Goal: Information Seeking & Learning: Compare options

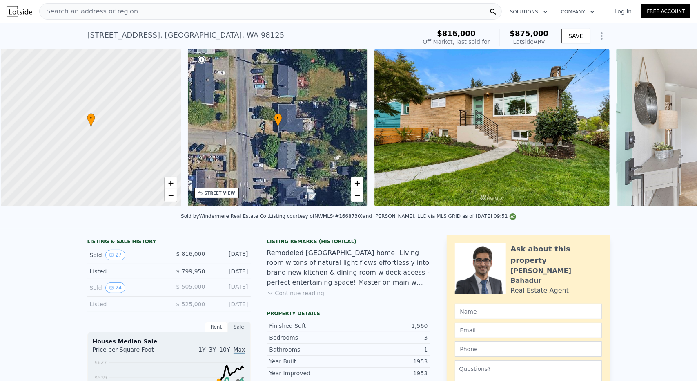
scroll to position [0, 3]
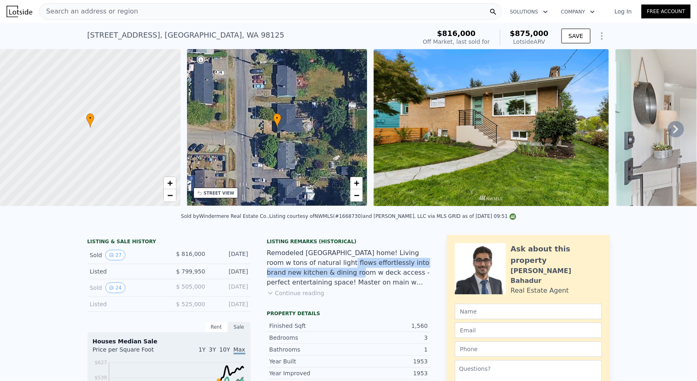
click at [304, 272] on div "Remodeled [GEOGRAPHIC_DATA] home! Living room w tons of natural light flows eff…" at bounding box center [348, 267] width 163 height 39
click at [305, 267] on div "Remodeled [GEOGRAPHIC_DATA] home! Living room w tons of natural light flows eff…" at bounding box center [348, 267] width 163 height 39
click at [599, 35] on icon "Show Options" at bounding box center [602, 36] width 10 height 10
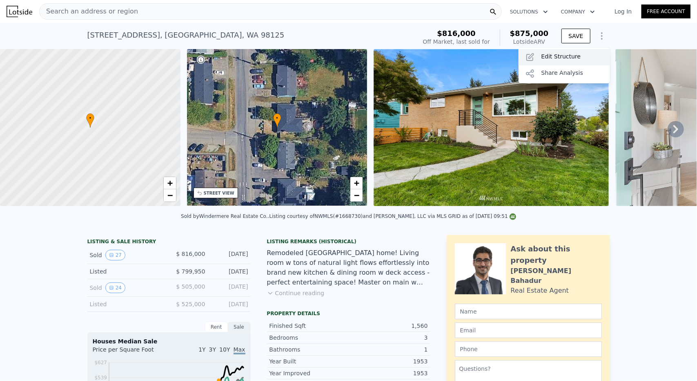
click at [572, 52] on div "Edit Structure" at bounding box center [564, 57] width 91 height 16
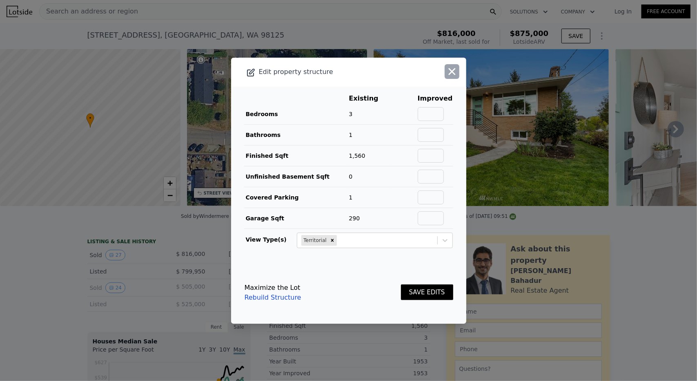
click at [445, 78] on button "button" at bounding box center [452, 71] width 15 height 15
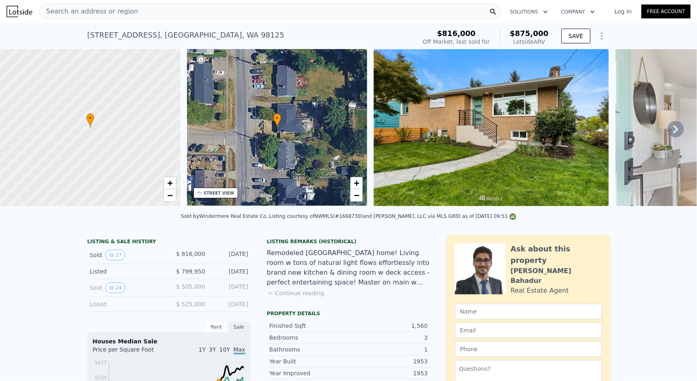
click at [600, 33] on icon "Show Options" at bounding box center [602, 36] width 10 height 10
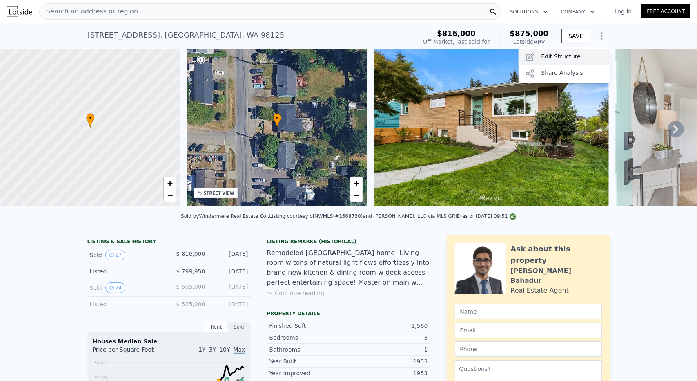
click at [551, 65] on div "Edit Structure" at bounding box center [564, 57] width 91 height 16
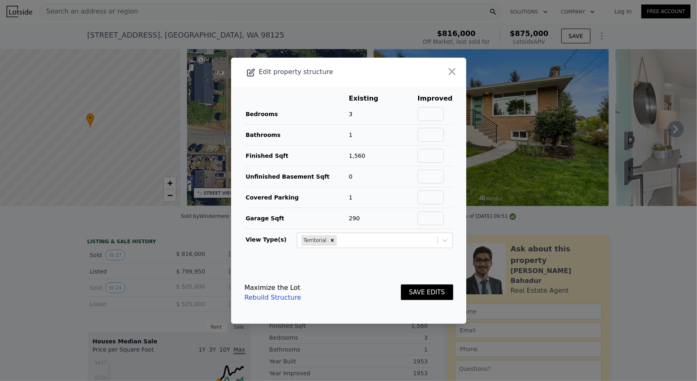
click at [554, 58] on div at bounding box center [348, 190] width 697 height 381
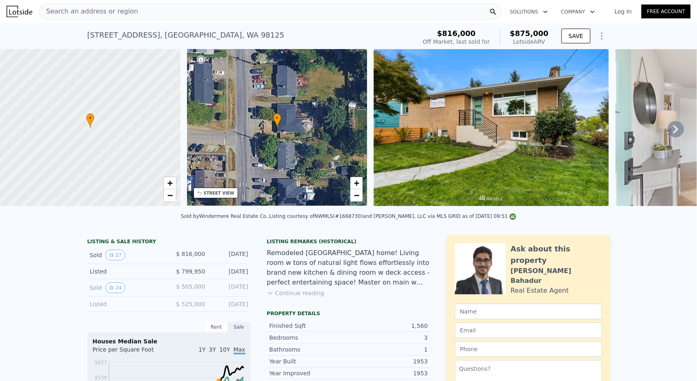
click at [600, 35] on icon "Show Options" at bounding box center [602, 36] width 10 height 10
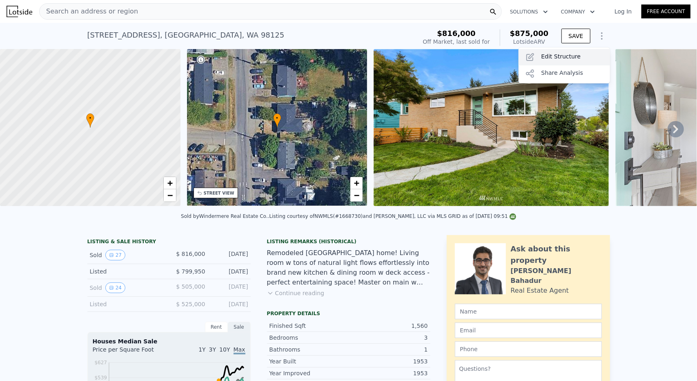
click at [548, 54] on div "Edit Structure" at bounding box center [564, 57] width 91 height 16
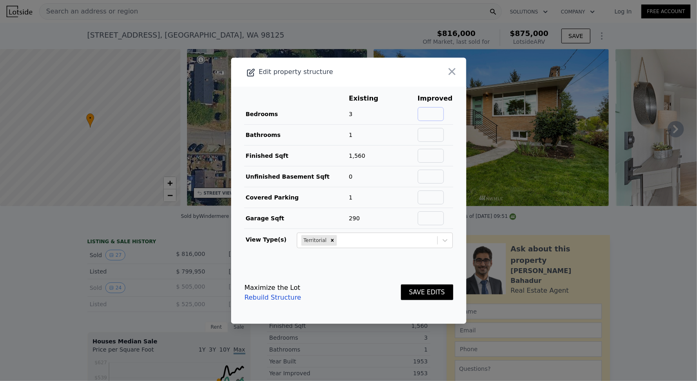
drag, startPoint x: 430, startPoint y: 109, endPoint x: 432, endPoint y: 119, distance: 10.1
click at [430, 109] on input "text" at bounding box center [431, 114] width 26 height 14
type input "4"
click at [426, 137] on input "text" at bounding box center [431, 135] width 26 height 14
click at [367, 120] on td "3" at bounding box center [370, 114] width 42 height 21
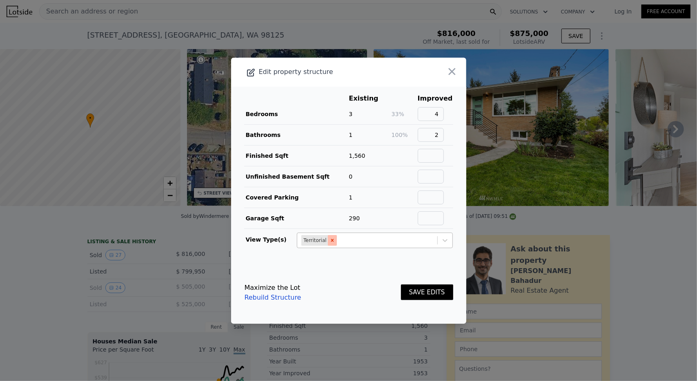
click at [330, 240] on icon "Remove Territorial" at bounding box center [333, 240] width 6 height 6
click at [428, 294] on button "SAVE EDITS" at bounding box center [427, 292] width 52 height 16
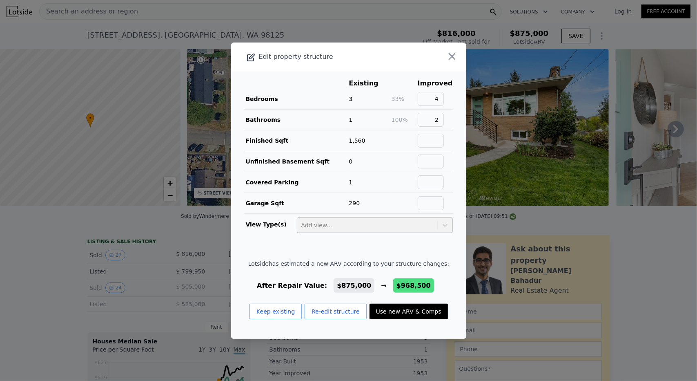
click at [324, 314] on button "Re-edit structure" at bounding box center [336, 311] width 62 height 16
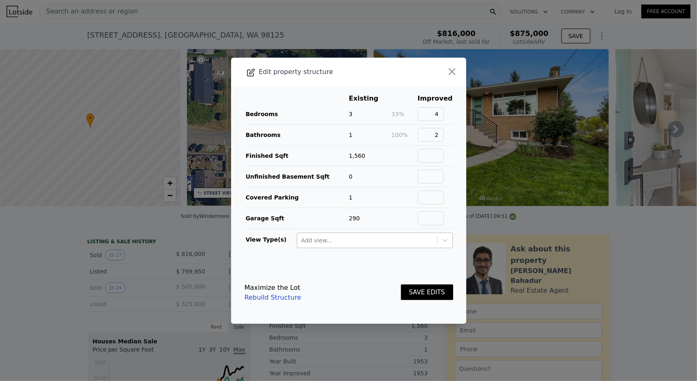
click at [326, 306] on div "Maximize the Lot Rebuild Structure SAVE EDITS" at bounding box center [349, 292] width 209 height 36
drag, startPoint x: 435, startPoint y: 135, endPoint x: 469, endPoint y: 128, distance: 34.3
click at [468, 128] on div "​ Edit property structure Existing Improved Bedrooms 3 33% 4 Bathrooms 1 100% 2…" at bounding box center [348, 190] width 697 height 381
type input "3"
click at [373, 304] on div "Maximize the Lot Rebuild Structure SAVE EDITS" at bounding box center [349, 292] width 209 height 36
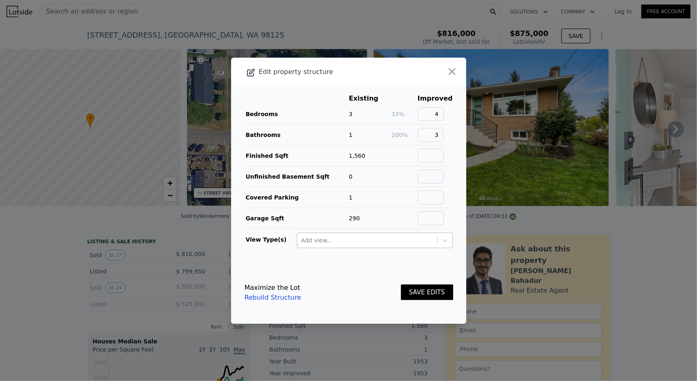
click at [419, 294] on button "SAVE EDITS" at bounding box center [427, 292] width 52 height 16
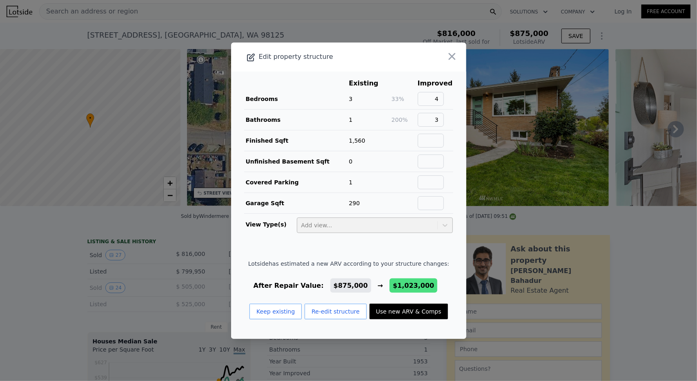
click at [399, 312] on button "Use new ARV & Comps" at bounding box center [409, 311] width 78 height 16
type input "1.5"
type input "9856"
checkbox input "false"
checkbox input "true"
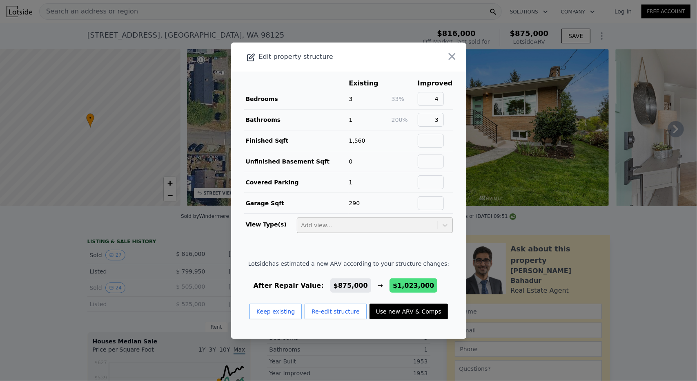
type input "$ 1,023,000"
type input "$ 70,962"
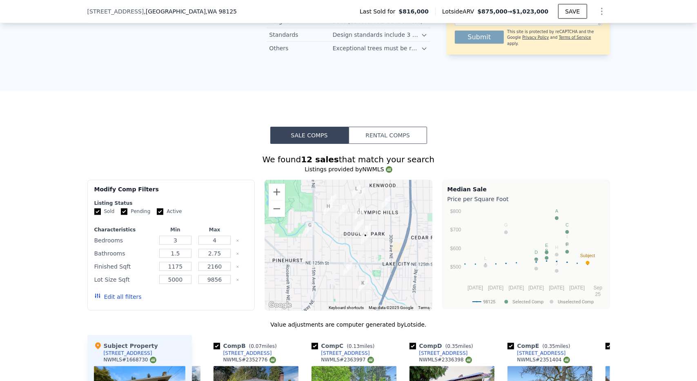
scroll to position [664, 0]
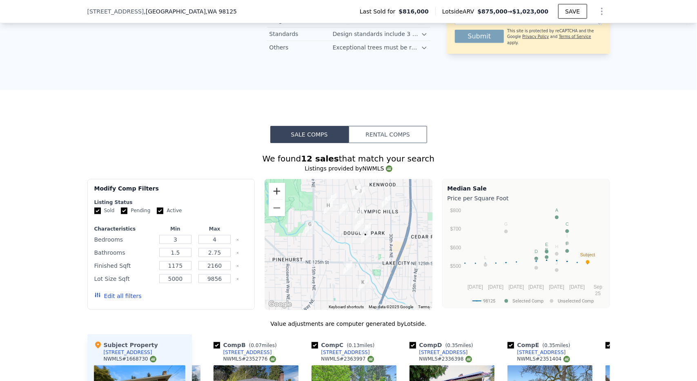
click at [277, 192] on button "Zoom in" at bounding box center [277, 191] width 16 height 16
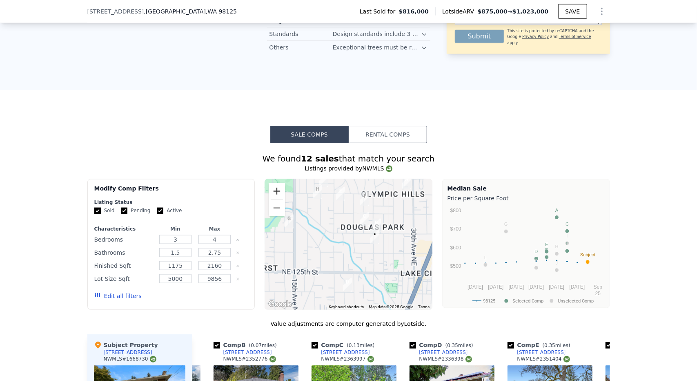
click at [277, 192] on button "Zoom in" at bounding box center [277, 191] width 16 height 16
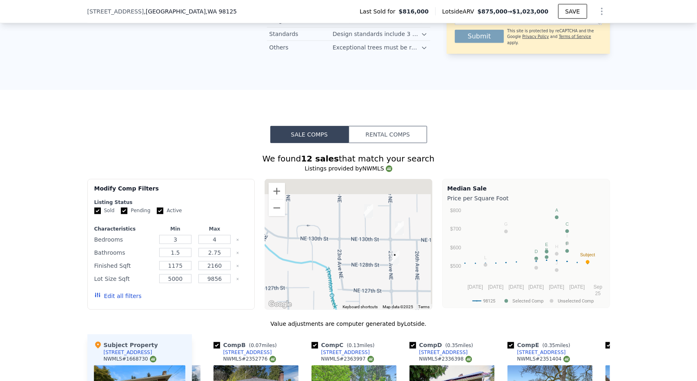
drag, startPoint x: 380, startPoint y: 227, endPoint x: 335, endPoint y: 261, distance: 56.3
click at [335, 261] on div at bounding box center [349, 244] width 168 height 131
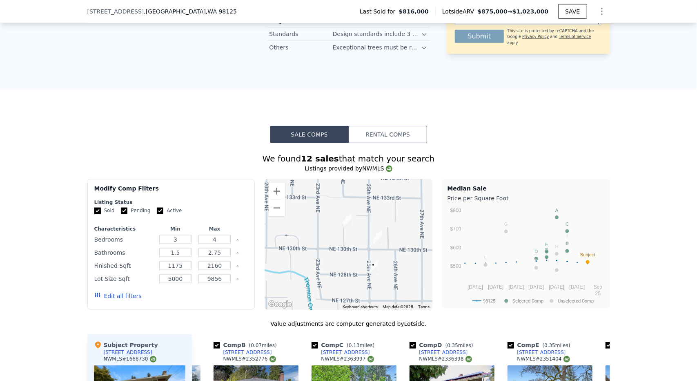
click at [376, 240] on img "2508 NE 130th St" at bounding box center [378, 237] width 16 height 20
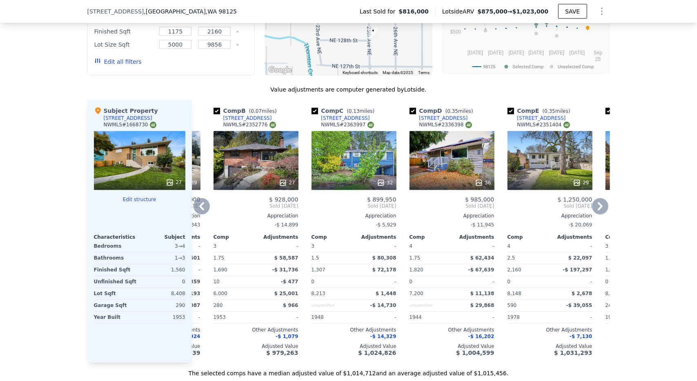
scroll to position [909, 0]
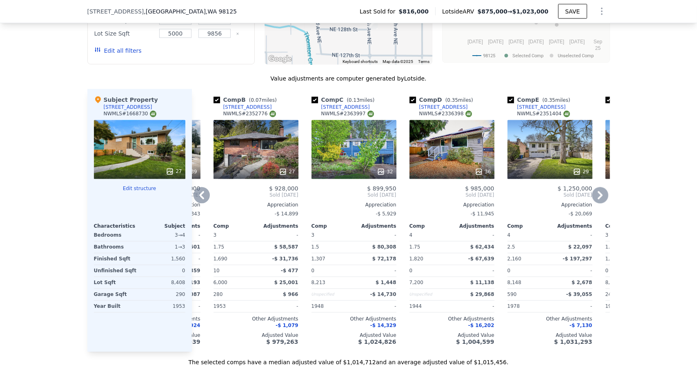
click at [270, 165] on div at bounding box center [256, 171] width 85 height 15
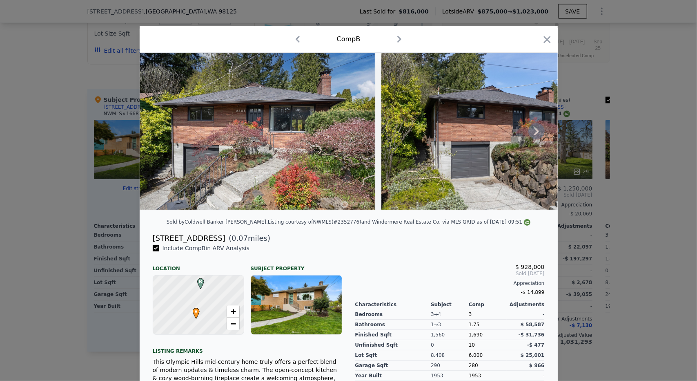
click at [531, 135] on icon at bounding box center [536, 131] width 16 height 16
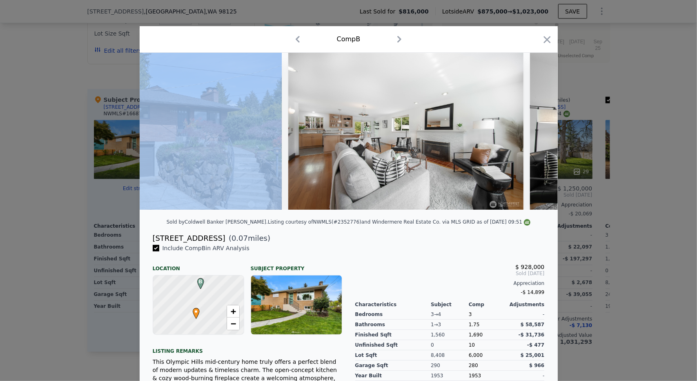
click at [531, 135] on img at bounding box center [647, 131] width 235 height 157
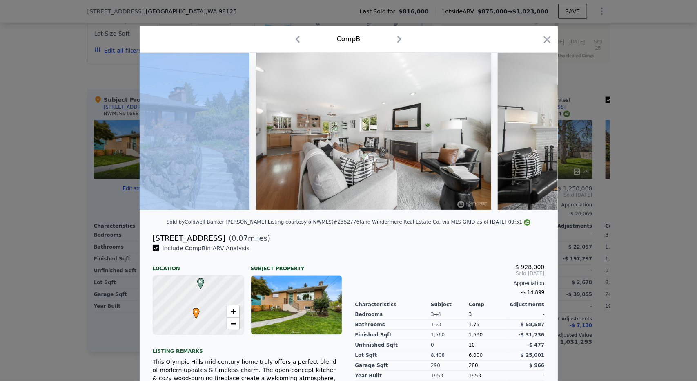
click at [531, 135] on img at bounding box center [615, 131] width 235 height 157
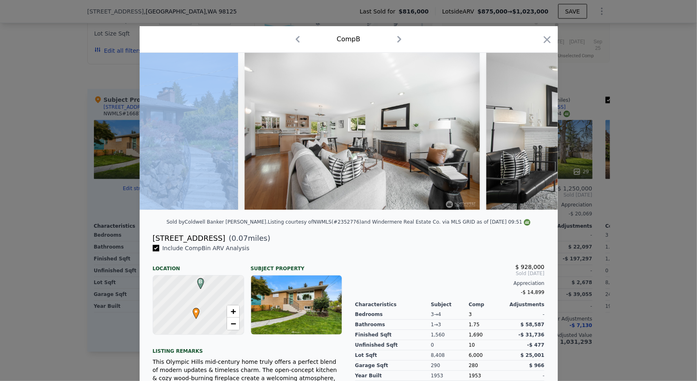
scroll to position [0, 380]
click at [531, 135] on div at bounding box center [349, 131] width 418 height 157
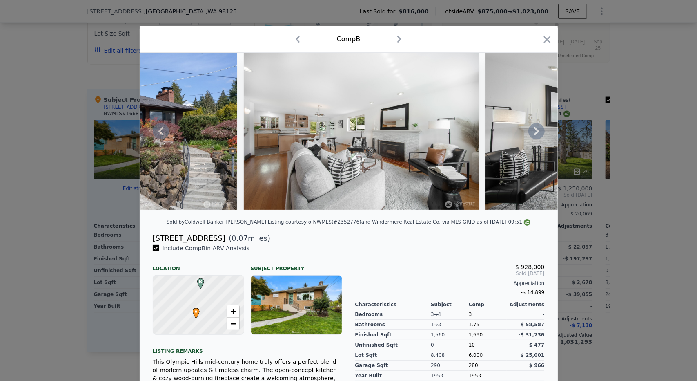
click at [532, 133] on icon at bounding box center [536, 131] width 16 height 16
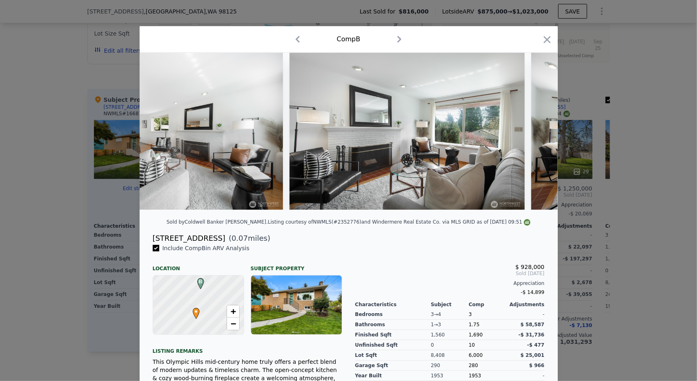
click at [532, 133] on img at bounding box center [648, 131] width 235 height 157
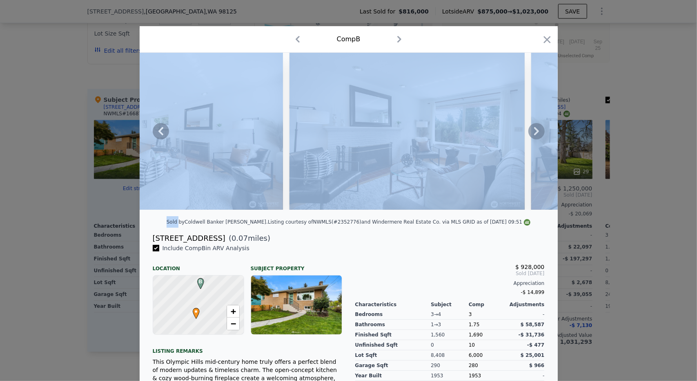
click at [532, 133] on icon at bounding box center [536, 131] width 16 height 16
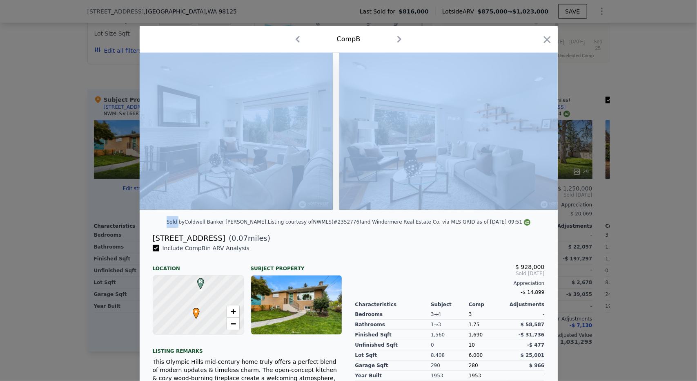
scroll to position [0, 772]
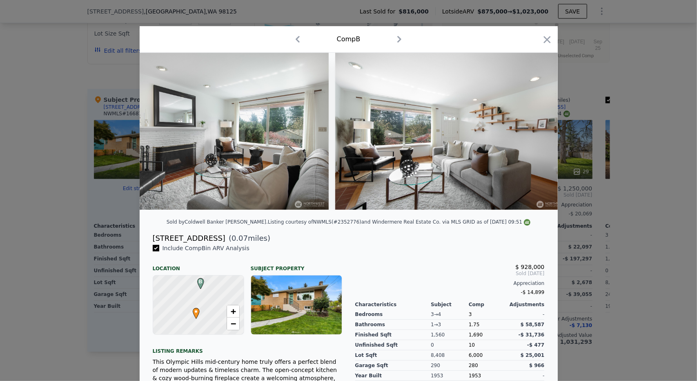
click at [417, 232] on div "Sold by Coldwell Banker [PERSON_NAME] . Listing courtesy of NWMLS (#2352776) an…" at bounding box center [349, 224] width 418 height 16
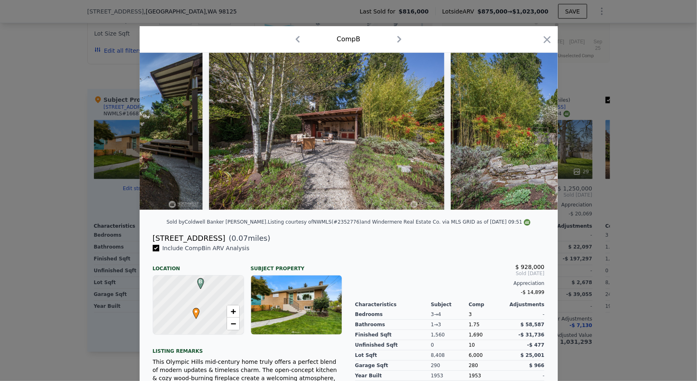
scroll to position [0, 3562]
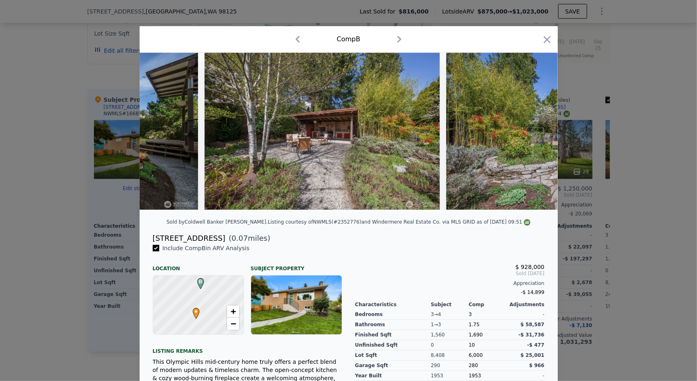
click at [541, 33] on div "Comp B" at bounding box center [348, 39] width 405 height 13
click at [550, 40] on div "Comp B" at bounding box center [349, 39] width 418 height 27
click at [542, 37] on icon "button" at bounding box center [546, 39] width 11 height 11
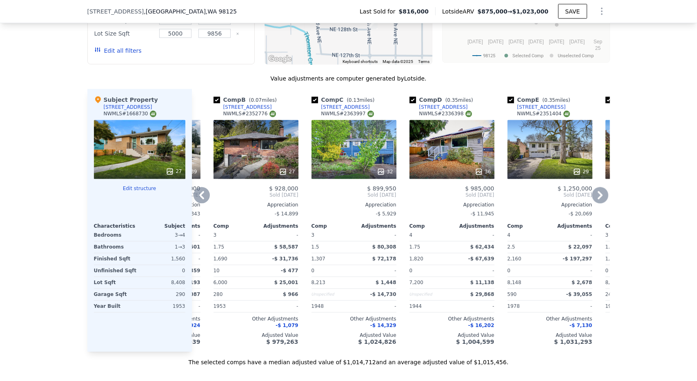
click at [369, 152] on div "32" at bounding box center [354, 149] width 85 height 59
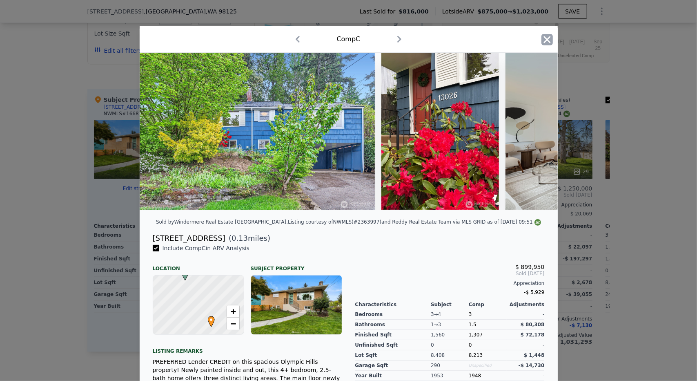
click at [543, 37] on icon "button" at bounding box center [546, 39] width 11 height 11
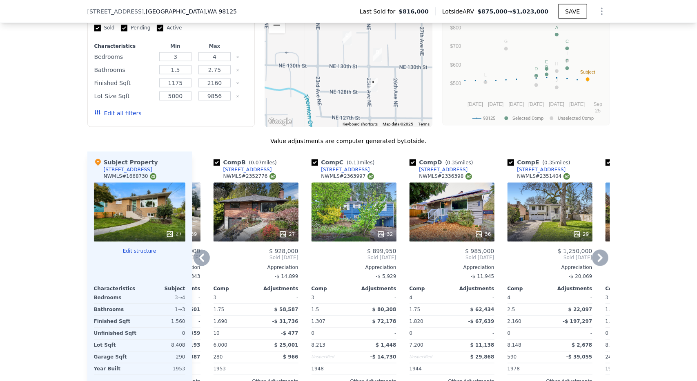
scroll to position [909, 0]
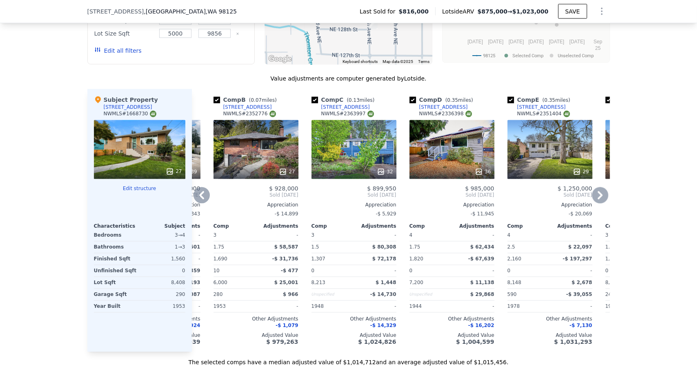
click at [364, 157] on div "32" at bounding box center [354, 149] width 85 height 59
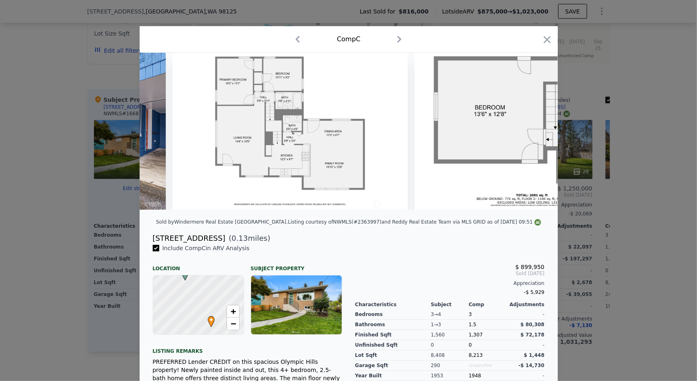
scroll to position [0, 6863]
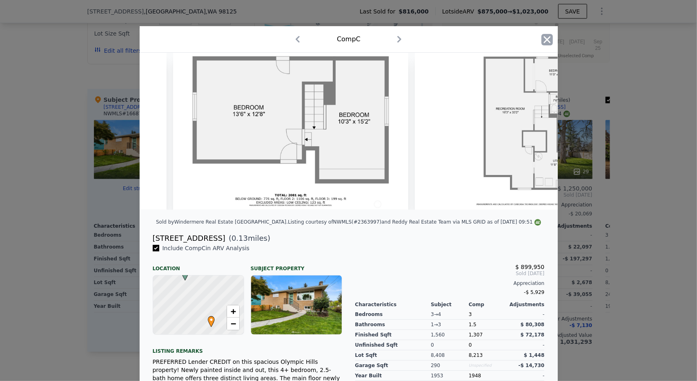
click at [546, 44] on icon "button" at bounding box center [546, 39] width 11 height 11
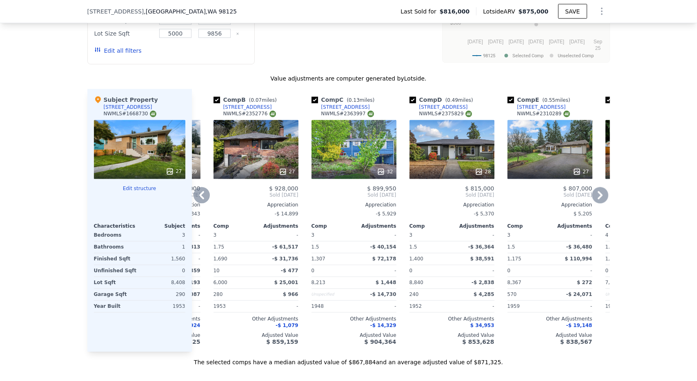
type input "1"
type input "9791"
type input "$ 875,000"
type input "-$ 66,215"
checkbox input "true"
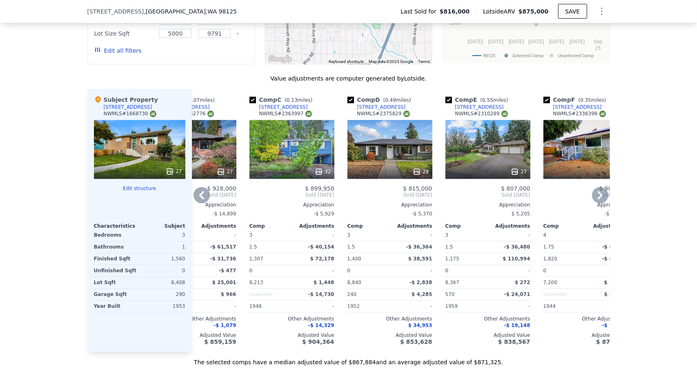
scroll to position [0, 138]
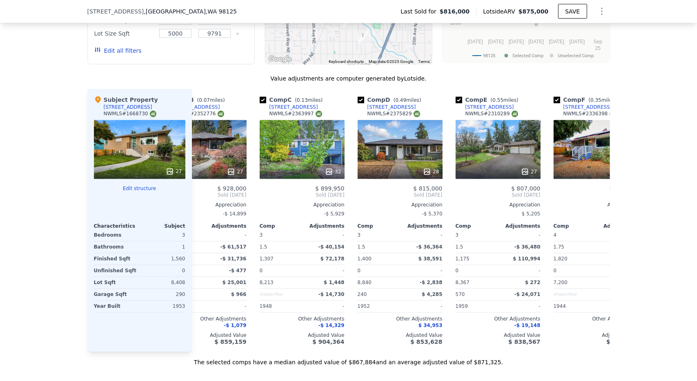
click at [600, 18] on button "Show Options" at bounding box center [602, 11] width 16 height 16
click at [568, 34] on div "Edit Structure" at bounding box center [564, 33] width 91 height 16
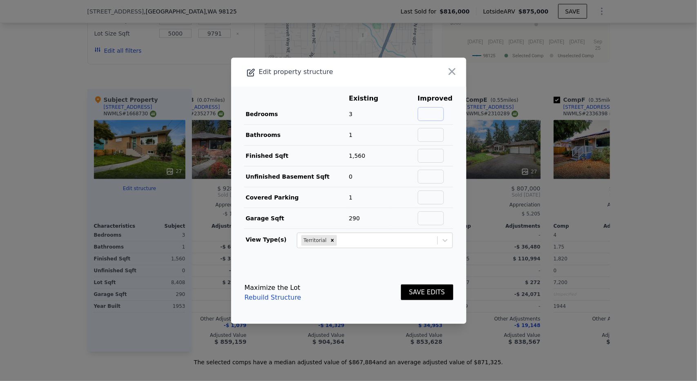
click at [433, 112] on input "text" at bounding box center [431, 114] width 26 height 14
type input "4"
drag, startPoint x: 434, startPoint y: 135, endPoint x: 431, endPoint y: 125, distance: 10.2
click at [434, 135] on input "text" at bounding box center [431, 135] width 26 height 14
type input "3"
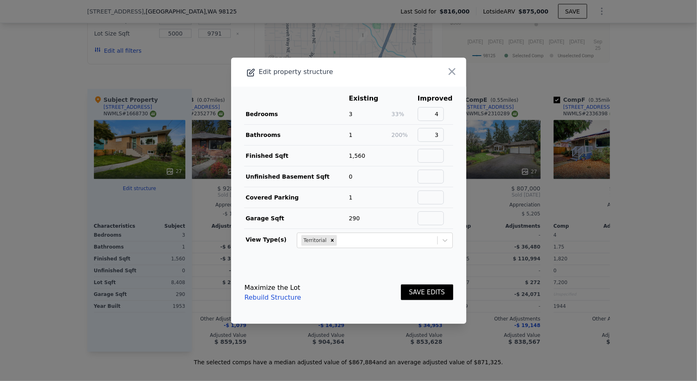
click at [373, 285] on div "Maximize the Lot Rebuild Structure SAVE EDITS" at bounding box center [349, 292] width 209 height 36
click at [415, 289] on button "SAVE EDITS" at bounding box center [427, 292] width 52 height 16
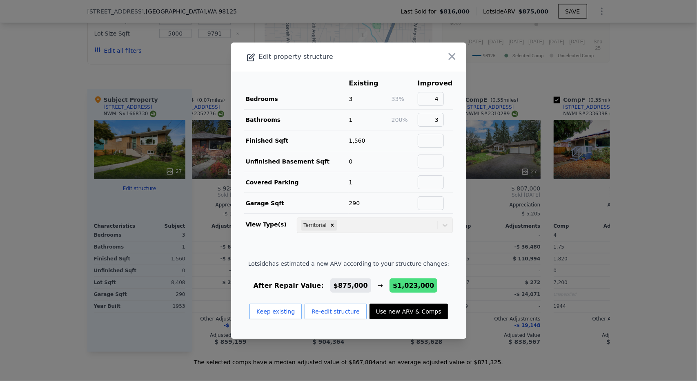
click at [397, 305] on button "Use new ARV & Comps" at bounding box center [409, 311] width 78 height 16
type input "1.5"
type input "9856"
type input "$ 1,023,000"
type input "$ 70,962"
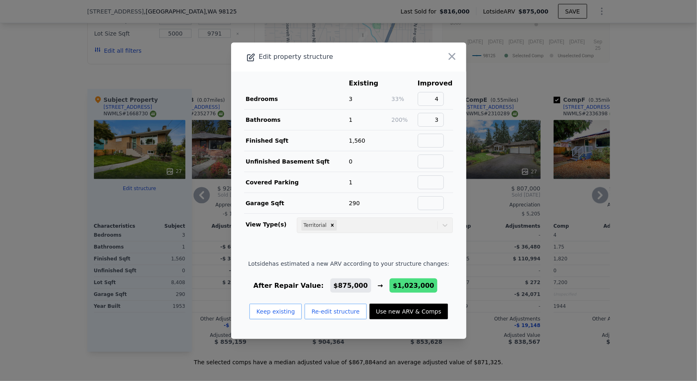
checkbox input "false"
checkbox input "true"
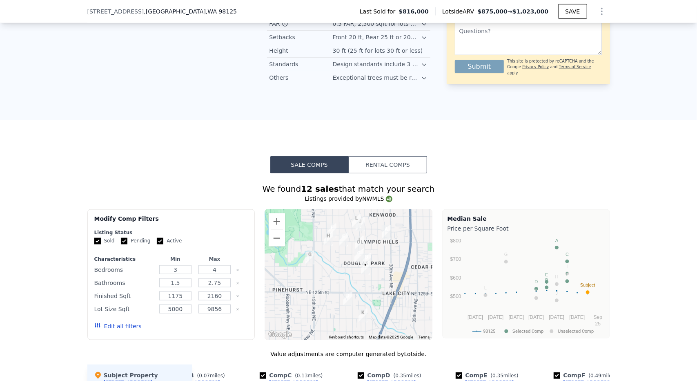
scroll to position [624, 0]
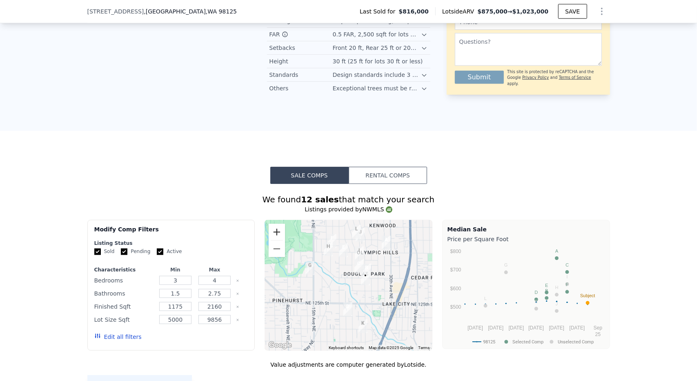
click at [277, 233] on button "Zoom in" at bounding box center [277, 232] width 16 height 16
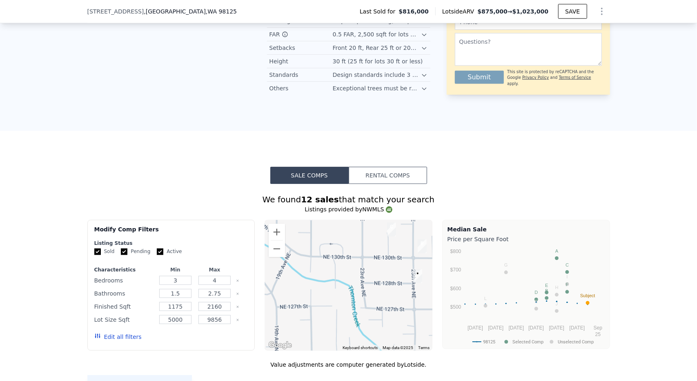
drag, startPoint x: 381, startPoint y: 261, endPoint x: 360, endPoint y: 319, distance: 61.9
click at [360, 319] on div at bounding box center [349, 285] width 168 height 131
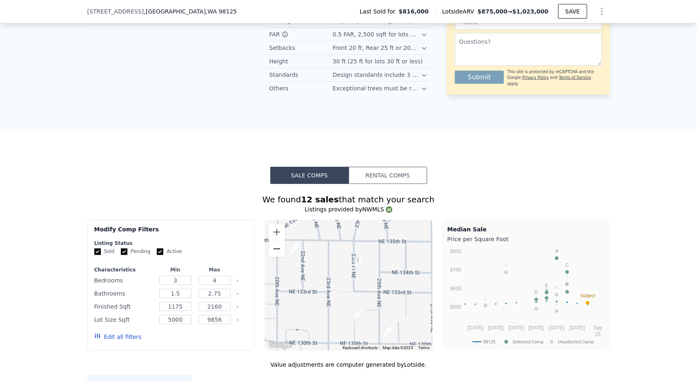
click at [271, 245] on button "Zoom out" at bounding box center [277, 249] width 16 height 16
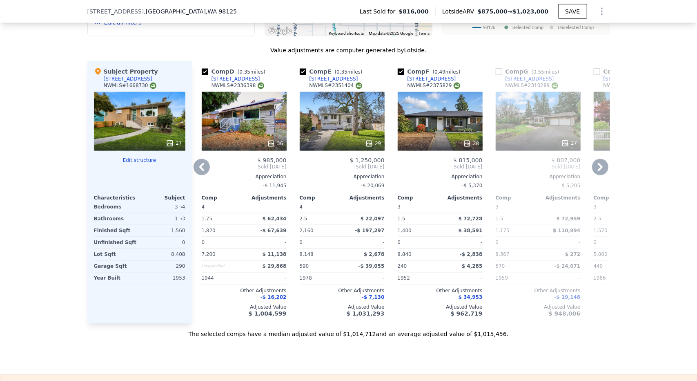
scroll to position [950, 0]
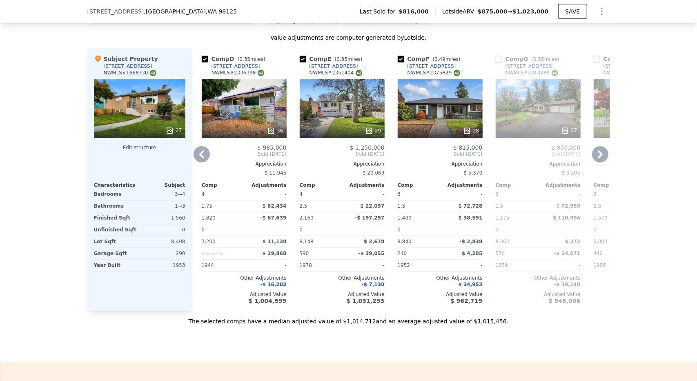
click at [352, 106] on div "29" at bounding box center [342, 108] width 85 height 59
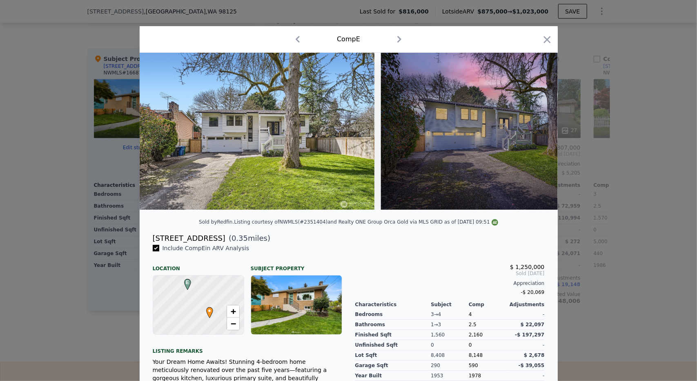
click at [185, 216] on div at bounding box center [349, 134] width 418 height 163
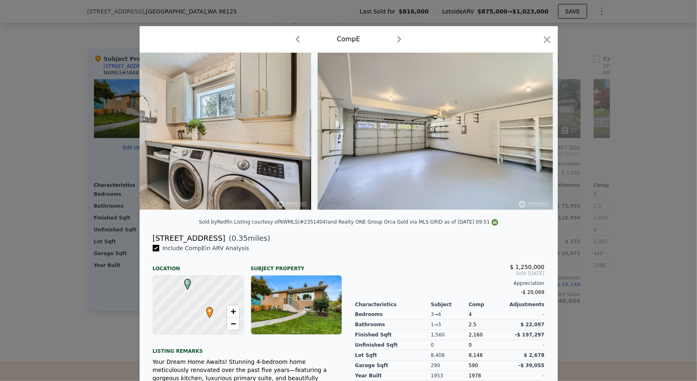
scroll to position [0, 5110]
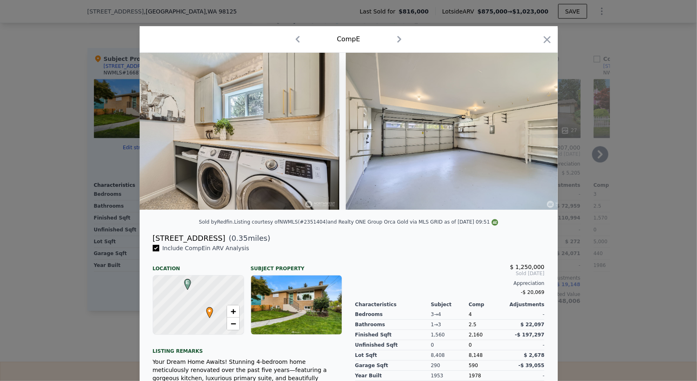
drag, startPoint x: 544, startPoint y: 39, endPoint x: 398, endPoint y: 221, distance: 233.8
click at [544, 40] on icon "button" at bounding box center [547, 39] width 7 height 7
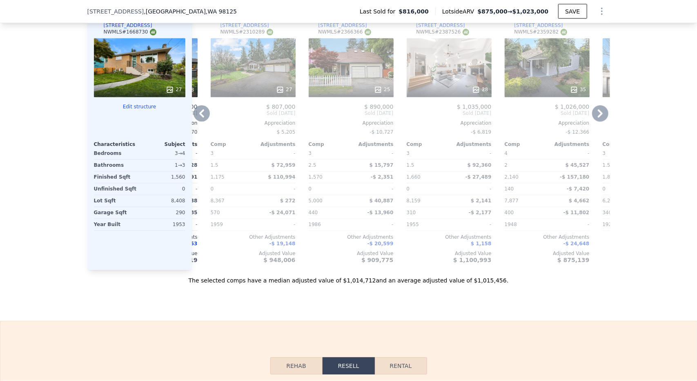
scroll to position [909, 0]
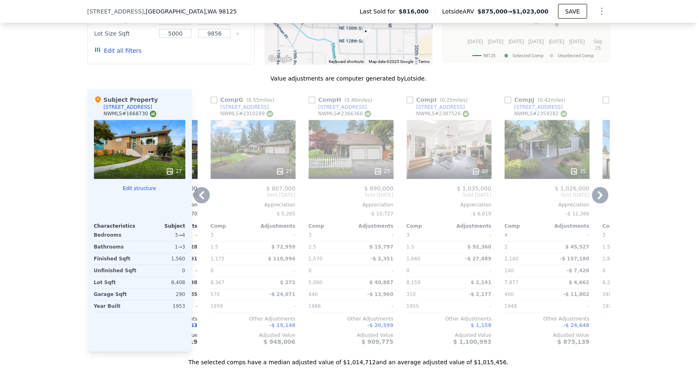
click at [447, 138] on div "28" at bounding box center [449, 149] width 85 height 59
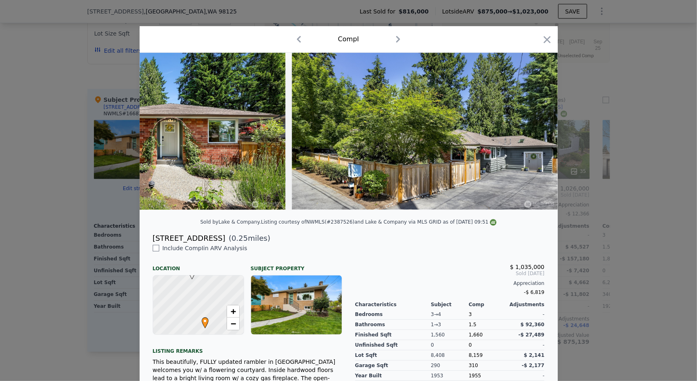
scroll to position [0, 6151]
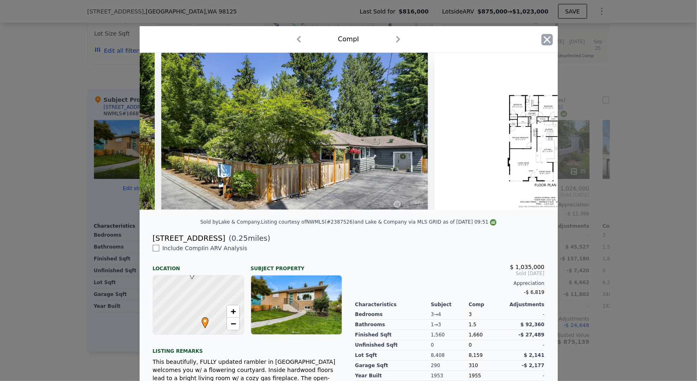
drag, startPoint x: 546, startPoint y: 24, endPoint x: 544, endPoint y: 38, distance: 14.3
click at [546, 28] on div "​ Comp I Sold by Lake & Company . Listing courtesy of NWMLS (#2387526) and Lake…" at bounding box center [348, 235] width 697 height 470
click at [544, 38] on icon "button" at bounding box center [547, 39] width 7 height 7
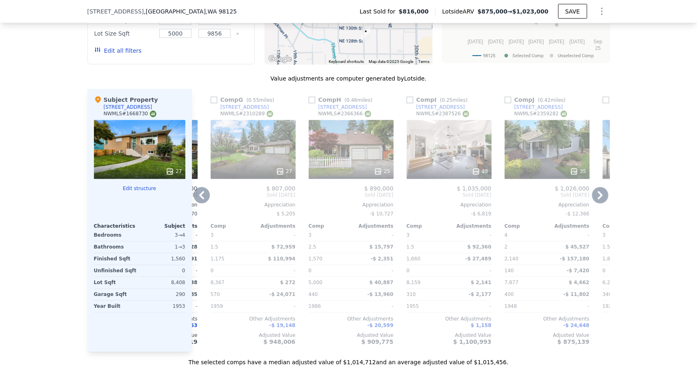
scroll to position [950, 0]
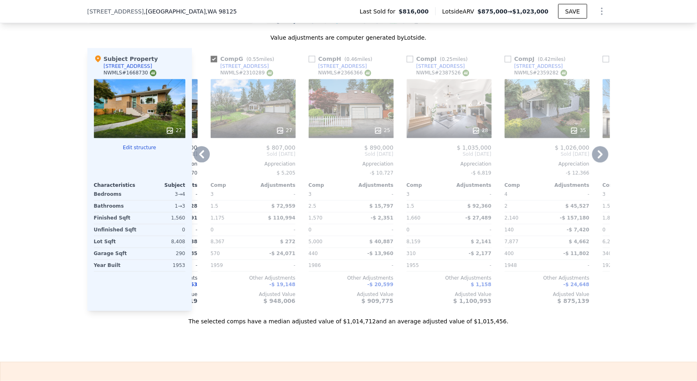
type input "1"
type input "9791"
type input "$ 875,000"
type input "-$ 66,215"
checkbox input "false"
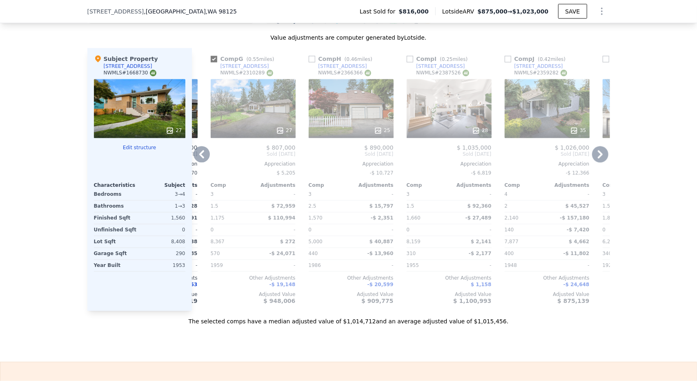
checkbox input "true"
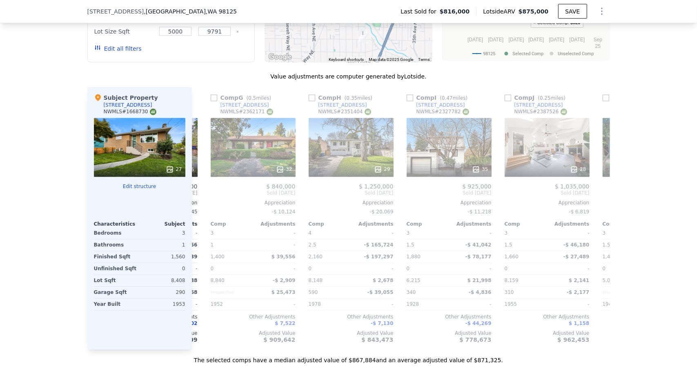
scroll to position [869, 0]
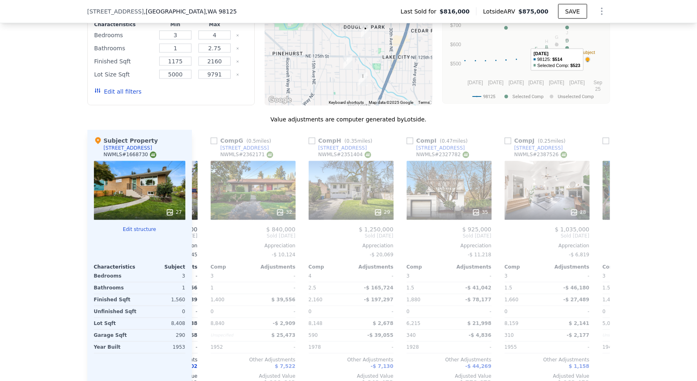
click at [597, 13] on icon "Show Options" at bounding box center [602, 12] width 10 height 10
click at [574, 33] on div "Edit Structure" at bounding box center [564, 33] width 91 height 16
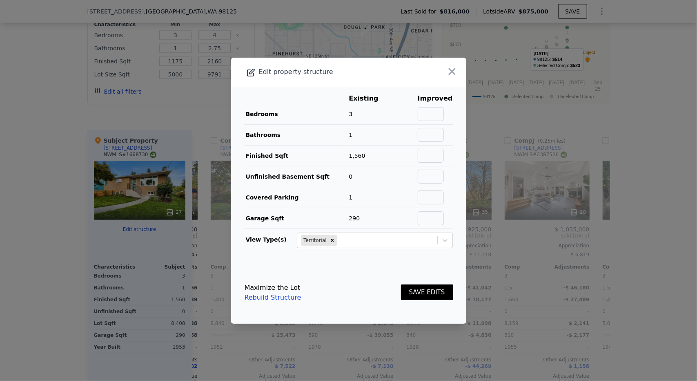
click at [415, 116] on td at bounding box center [404, 114] width 26 height 21
click at [429, 115] on input "text" at bounding box center [431, 114] width 26 height 14
type input "4"
type input "3"
click at [418, 289] on button "SAVE EDITS" at bounding box center [427, 292] width 52 height 16
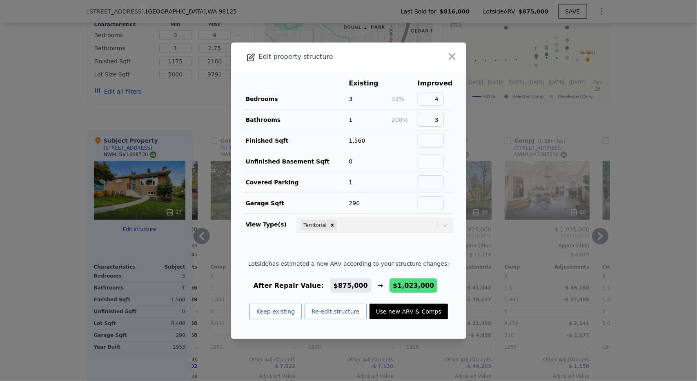
click at [413, 304] on button "Use new ARV & Comps" at bounding box center [409, 311] width 78 height 16
click at [505, 309] on div "0" at bounding box center [525, 311] width 41 height 11
type input "1.5"
type input "9856"
type input "$ 1,023,000"
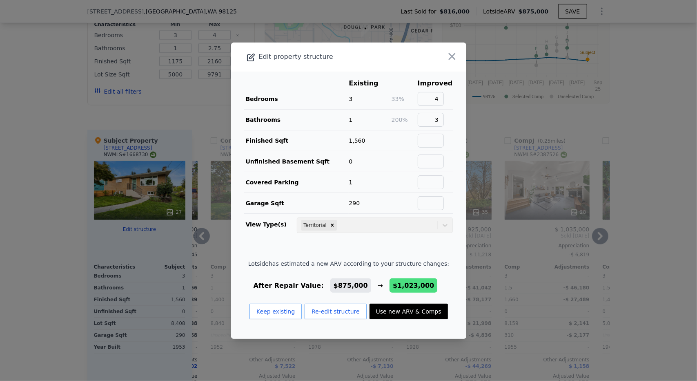
type input "$ 70,962"
checkbox input "false"
checkbox input "true"
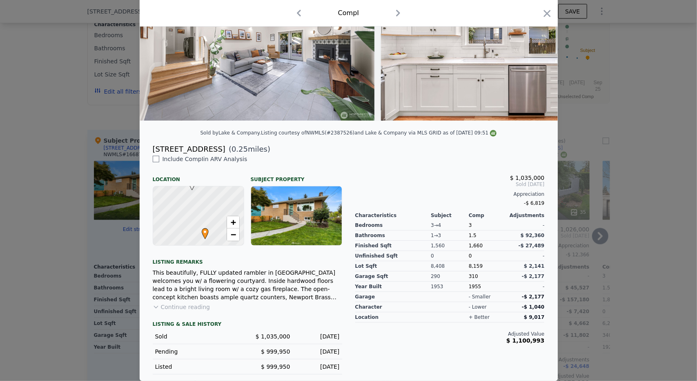
scroll to position [94, 0]
click at [622, 88] on div at bounding box center [348, 190] width 697 height 381
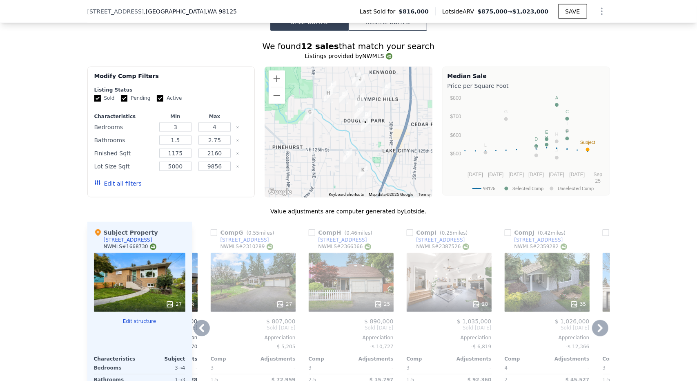
scroll to position [787, 0]
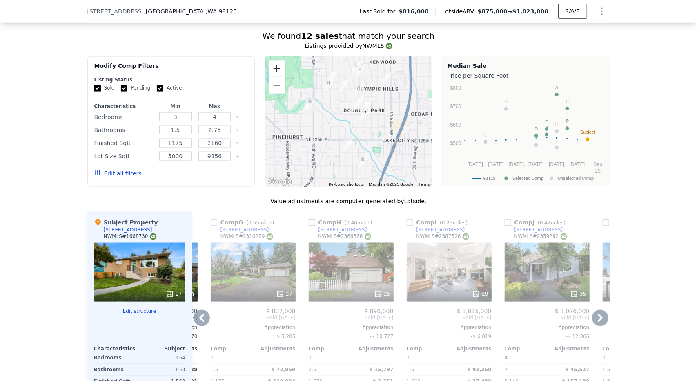
click at [270, 65] on button "Zoom in" at bounding box center [277, 68] width 16 height 16
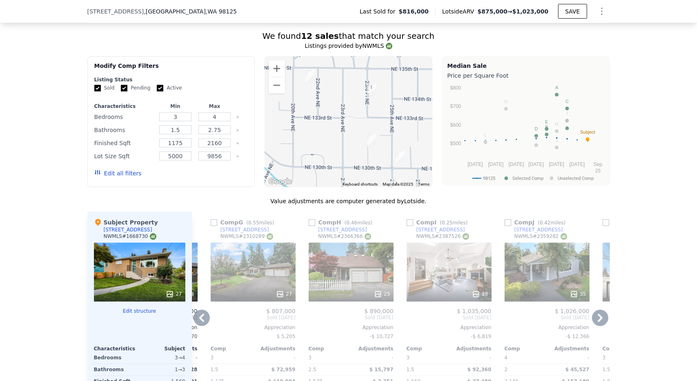
drag, startPoint x: 359, startPoint y: 111, endPoint x: 339, endPoint y: 172, distance: 64.4
click at [339, 172] on div at bounding box center [349, 121] width 168 height 131
drag, startPoint x: 347, startPoint y: 79, endPoint x: 339, endPoint y: 67, distance: 14.7
click at [339, 67] on div at bounding box center [349, 121] width 168 height 131
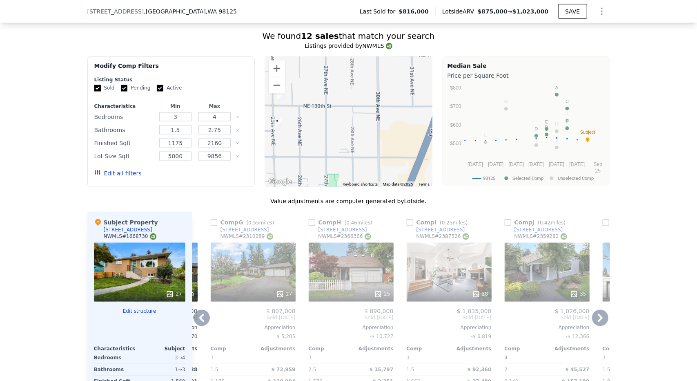
drag, startPoint x: 368, startPoint y: 116, endPoint x: 303, endPoint y: 118, distance: 65.8
click at [303, 118] on div at bounding box center [349, 121] width 168 height 131
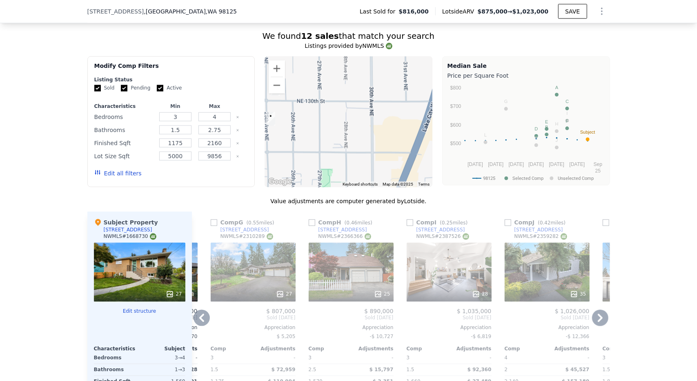
drag, startPoint x: 365, startPoint y: 135, endPoint x: 336, endPoint y: 122, distance: 32.2
click at [336, 122] on div at bounding box center [349, 121] width 168 height 131
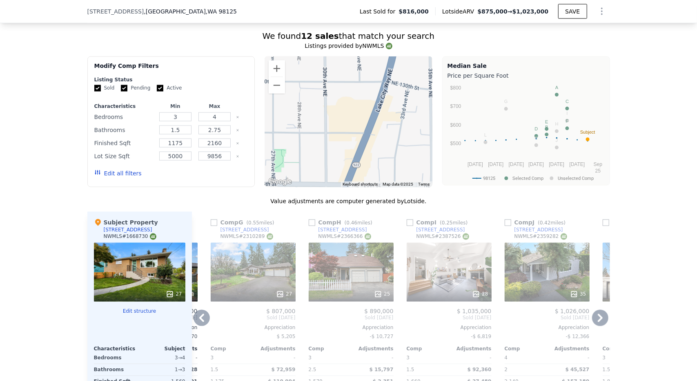
drag, startPoint x: 304, startPoint y: 129, endPoint x: 425, endPoint y: 192, distance: 137.0
click at [425, 192] on div "We found 12 sales that match your search Listings provided by NWMLS Filters Map…" at bounding box center [348, 259] width 523 height 459
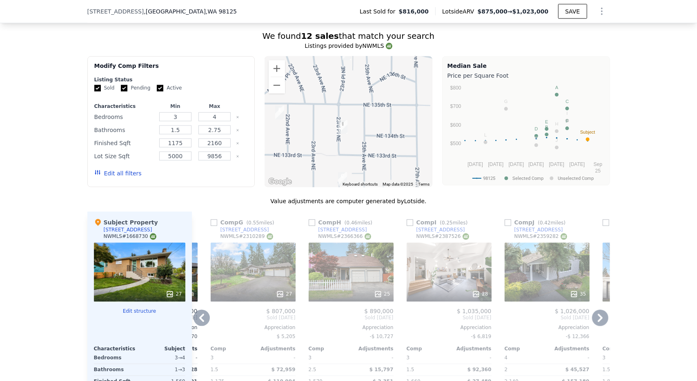
drag, startPoint x: 359, startPoint y: 122, endPoint x: 359, endPoint y: 150, distance: 28.2
click at [359, 150] on div at bounding box center [349, 121] width 168 height 131
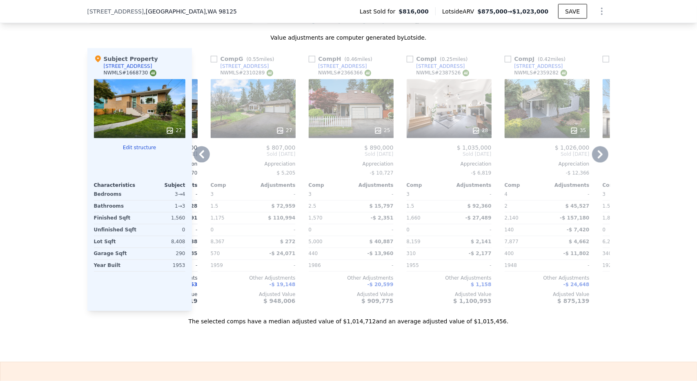
scroll to position [746, 0]
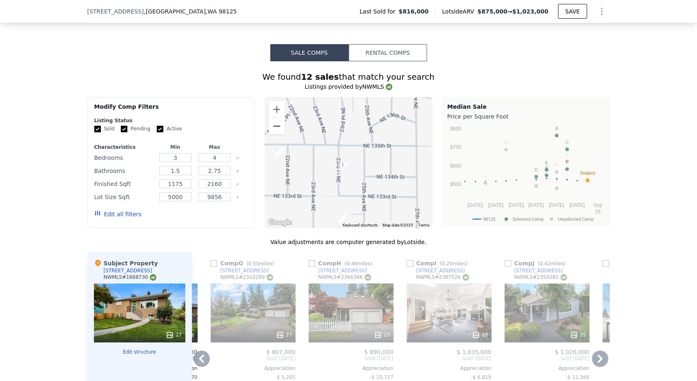
click at [274, 125] on button "Zoom out" at bounding box center [277, 126] width 16 height 16
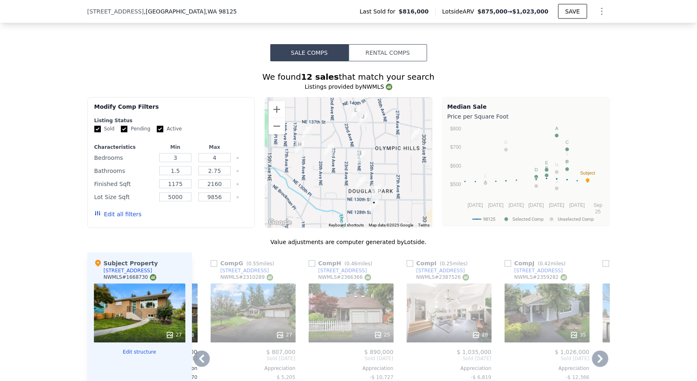
drag, startPoint x: 328, startPoint y: 137, endPoint x: 345, endPoint y: 131, distance: 17.3
click at [345, 131] on div at bounding box center [349, 162] width 168 height 131
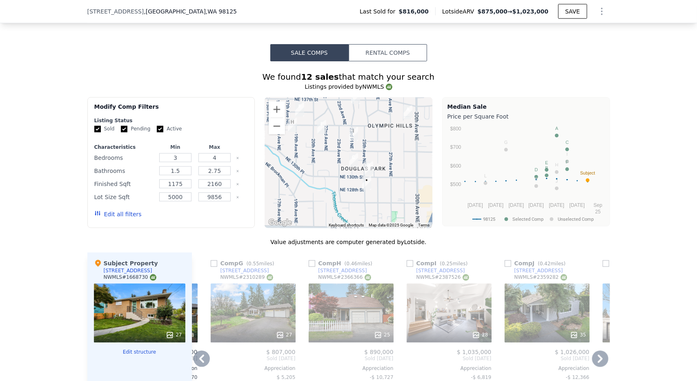
drag, startPoint x: 346, startPoint y: 138, endPoint x: 336, endPoint y: 113, distance: 27.3
click at [336, 113] on div at bounding box center [349, 162] width 168 height 131
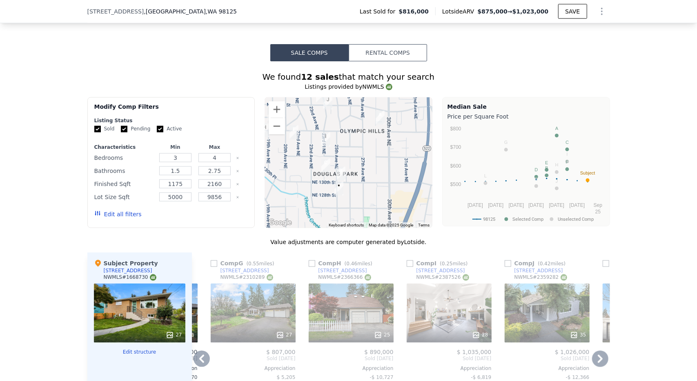
drag, startPoint x: 347, startPoint y: 135, endPoint x: 323, endPoint y: 145, distance: 26.2
click at [323, 145] on img "13324 23rd Pl NE" at bounding box center [326, 139] width 16 height 20
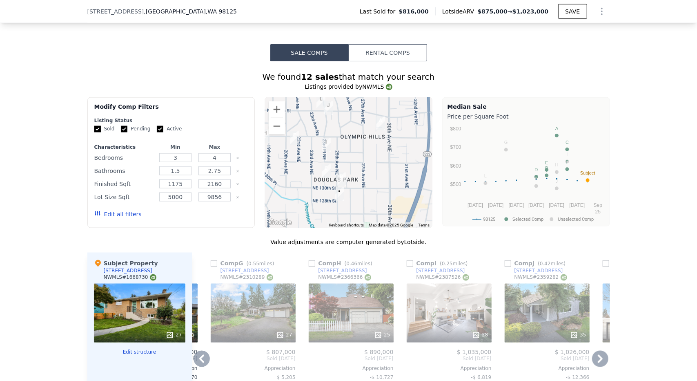
drag, startPoint x: 328, startPoint y: 145, endPoint x: 328, endPoint y: 155, distance: 9.8
click at [328, 155] on img "13324 23rd Pl NE" at bounding box center [327, 145] width 16 height 20
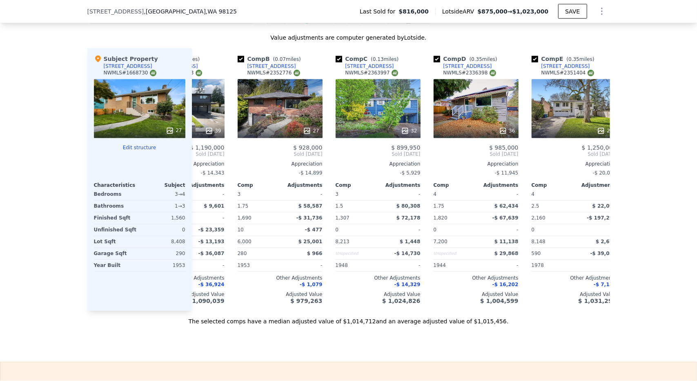
scroll to position [0, 0]
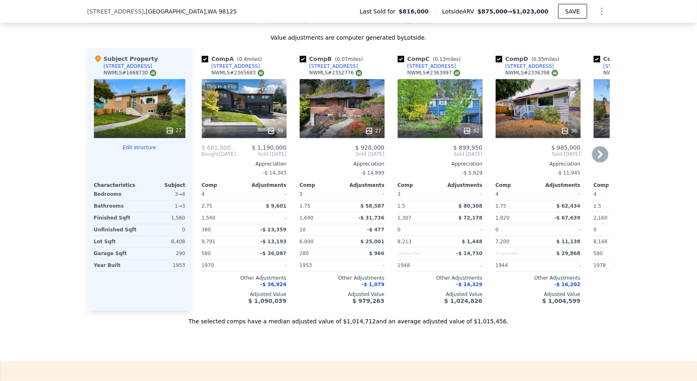
click at [256, 130] on div "39" at bounding box center [244, 131] width 78 height 8
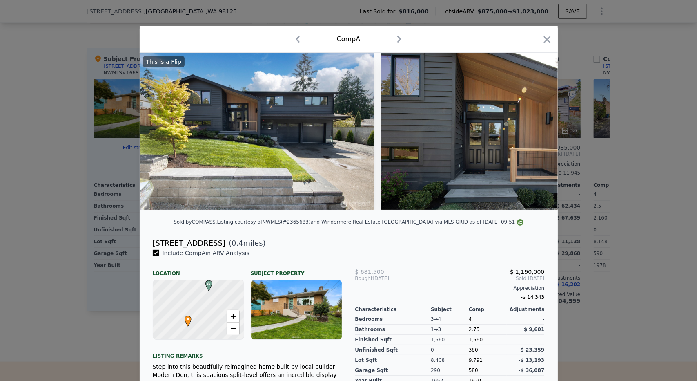
click at [534, 41] on div "Comp A" at bounding box center [348, 39] width 405 height 13
click at [545, 38] on icon "button" at bounding box center [546, 39] width 11 height 11
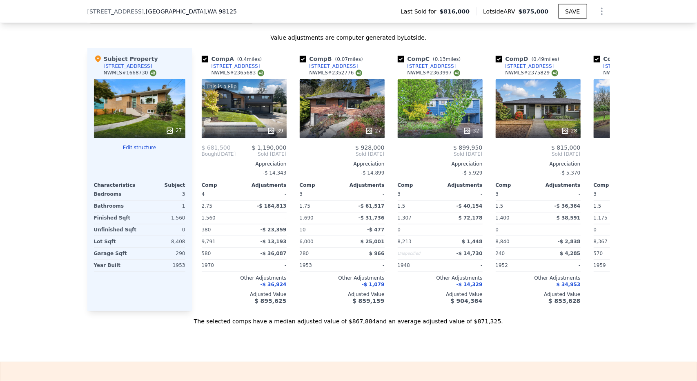
type input "1"
type input "9791"
type input "$ 875,000"
type input "-$ 66,215"
checkbox input "true"
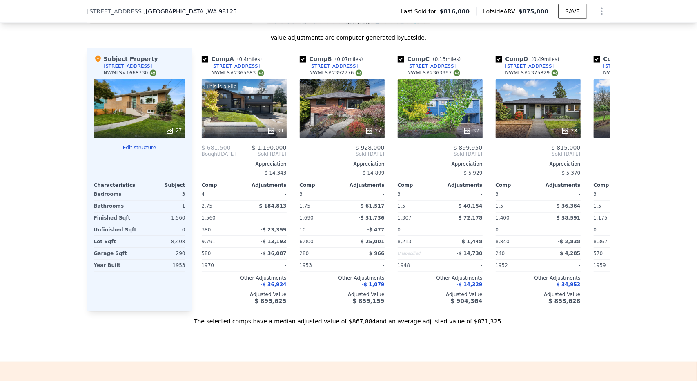
click at [598, 11] on icon "Show Options" at bounding box center [602, 12] width 10 height 10
click at [577, 36] on div "Edit Structure" at bounding box center [564, 33] width 91 height 16
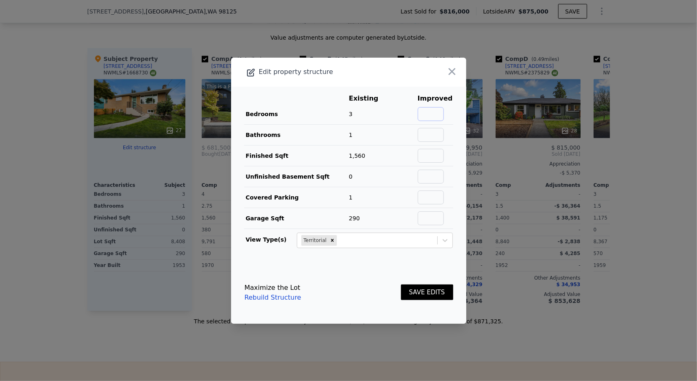
click at [429, 107] on input "text" at bounding box center [431, 114] width 26 height 14
type input "4"
drag, startPoint x: 414, startPoint y: 131, endPoint x: 420, endPoint y: 130, distance: 6.6
click at [414, 130] on td at bounding box center [404, 134] width 26 height 21
click at [421, 130] on input "text" at bounding box center [431, 135] width 26 height 14
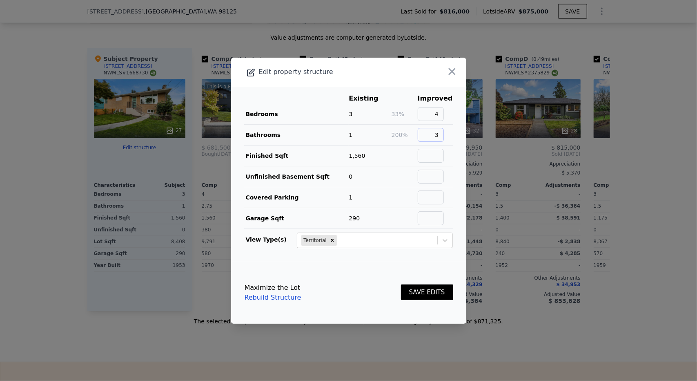
type input "3"
click at [417, 286] on button "SAVE EDITS" at bounding box center [427, 292] width 52 height 16
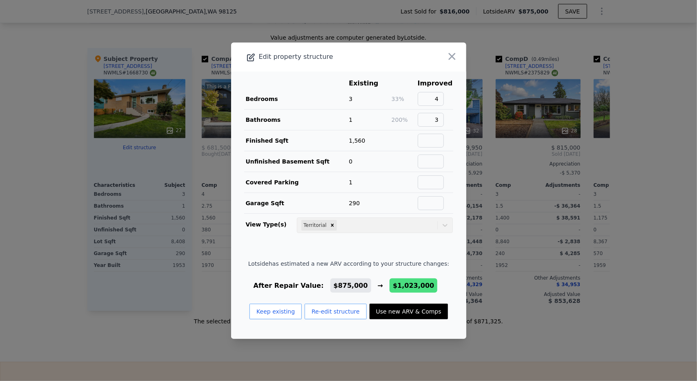
click at [417, 312] on button "Use new ARV & Comps" at bounding box center [409, 311] width 78 height 16
type input "1.5"
type input "9856"
type input "$ 1,023,000"
type input "$ 70,962"
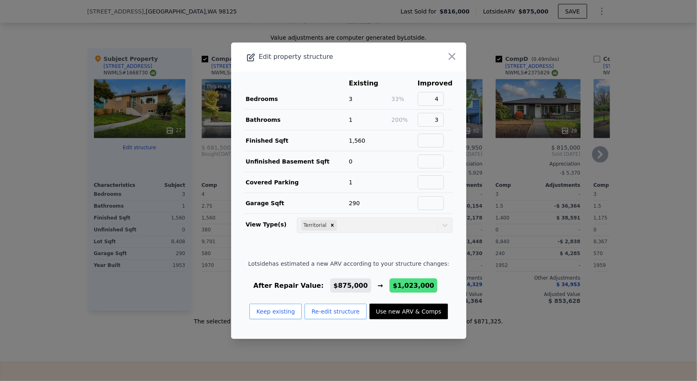
checkbox input "false"
checkbox input "true"
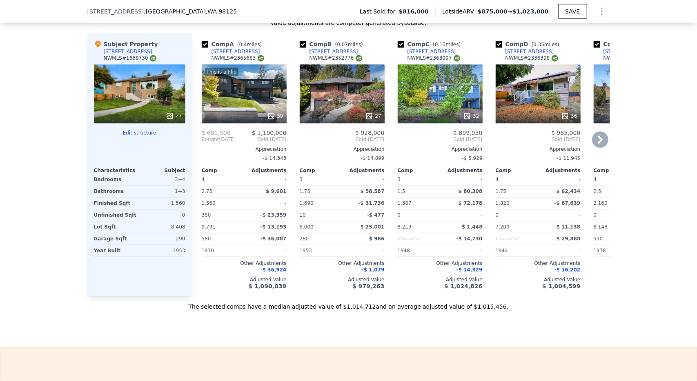
scroll to position [991, 0]
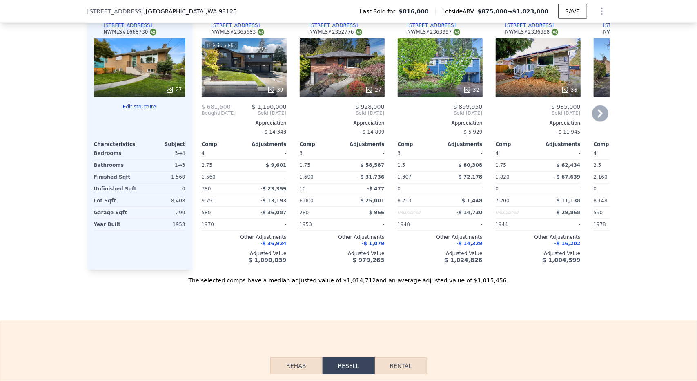
click at [240, 69] on div "This is a Flip 39" at bounding box center [244, 67] width 85 height 59
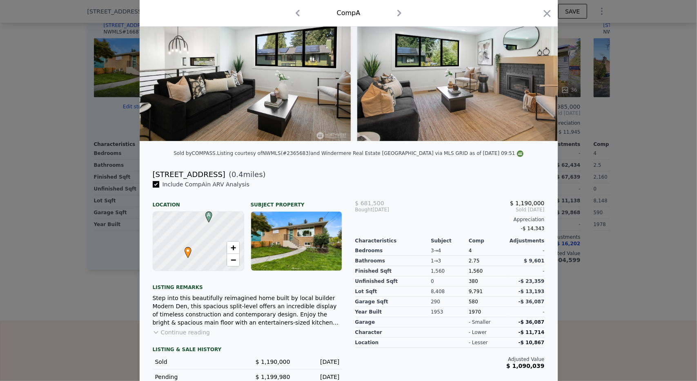
scroll to position [99, 0]
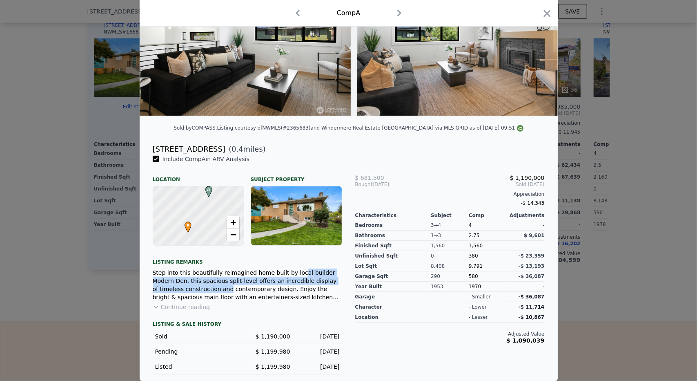
drag, startPoint x: 284, startPoint y: 275, endPoint x: 340, endPoint y: 277, distance: 55.6
click at [340, 277] on div "Include Comp A in ARV Analysis Location Subject Property A • + − Listing remark…" at bounding box center [247, 264] width 203 height 219
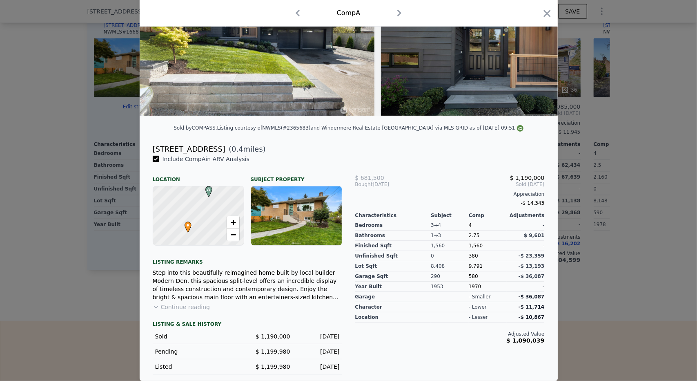
click at [544, 155] on div "[STREET_ADDRESS] ( 0.4 miles)" at bounding box center [348, 148] width 405 height 11
type input "1"
type input "9791"
type input "$ 875,000"
type input "-$ 66,215"
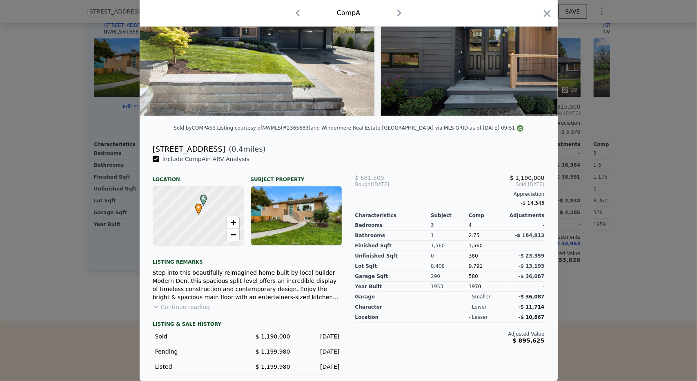
checkbox input "true"
click at [541, 16] on icon "button" at bounding box center [546, 13] width 11 height 11
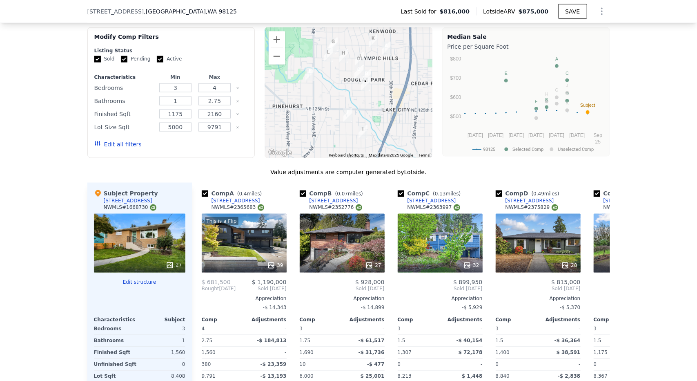
scroll to position [828, 0]
